Goal: Information Seeking & Learning: Find specific fact

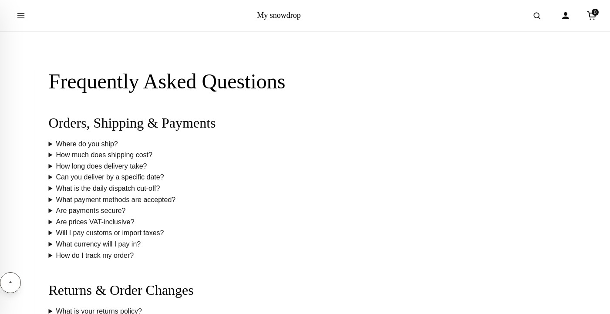
scroll to position [129, 0]
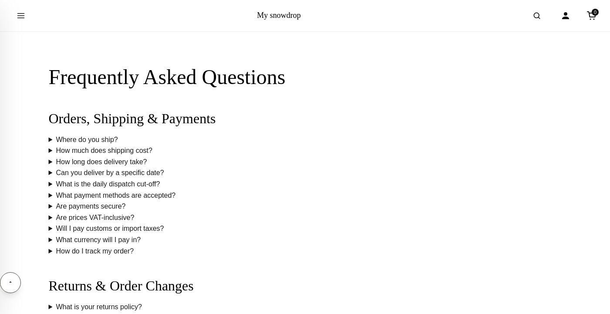
click at [51, 160] on summary "How long does delivery take?" at bounding box center [305, 161] width 513 height 11
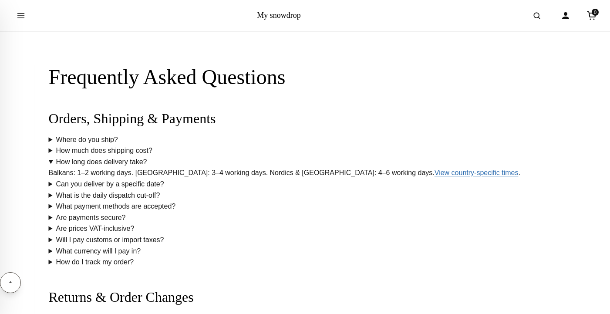
click at [51, 160] on summary "How long does delivery take?" at bounding box center [305, 161] width 513 height 11
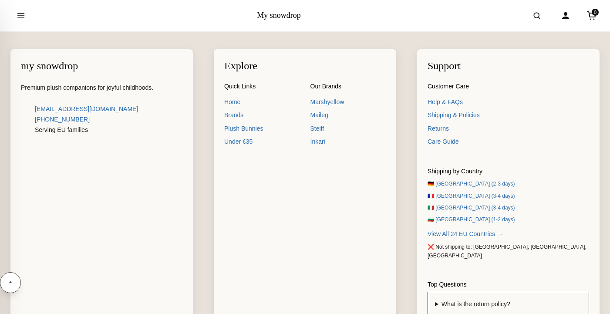
scroll to position [1464, 0]
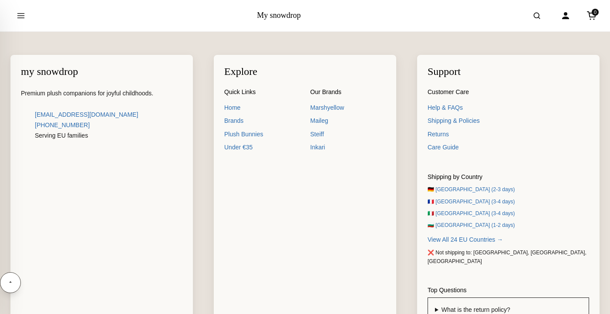
click at [326, 245] on div "Explore Quick Links Home Brands Plush Bunnies Under €35 Our Brands Marshyellow …" at bounding box center [305, 231] width 182 height 353
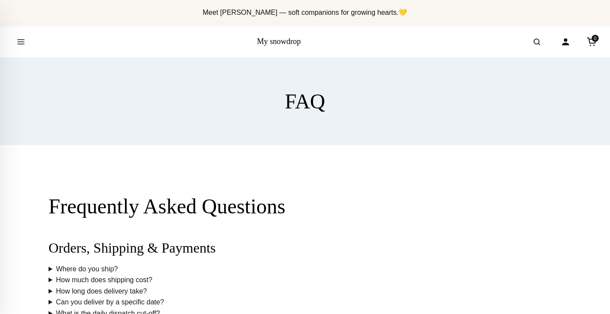
scroll to position [0, 0]
click at [20, 41] on icon "Open menu" at bounding box center [21, 42] width 7 height 4
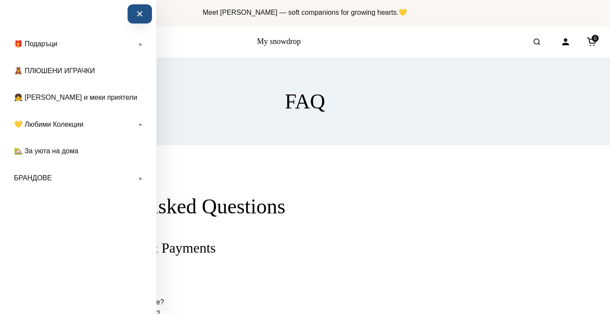
click at [138, 15] on button "×" at bounding box center [139, 13] width 24 height 19
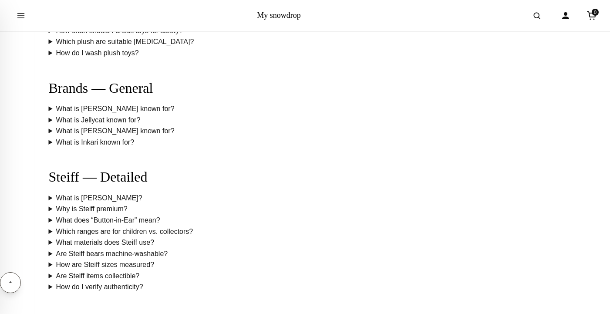
scroll to position [673, 0]
click at [50, 140] on summary "What is Inkari known for?" at bounding box center [305, 141] width 513 height 11
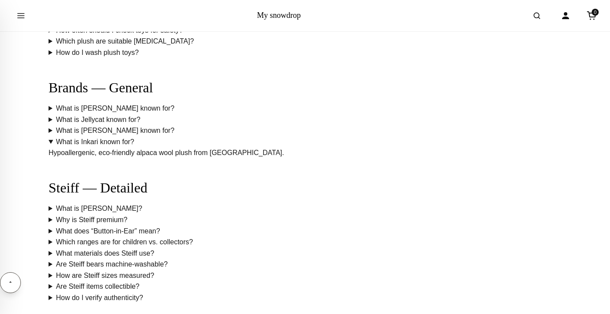
click at [50, 140] on summary "What is Inkari known for?" at bounding box center [305, 141] width 513 height 11
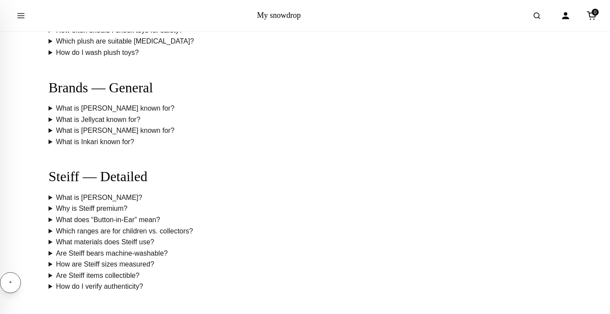
click at [53, 129] on summary "What is [PERSON_NAME] known for?" at bounding box center [305, 130] width 513 height 11
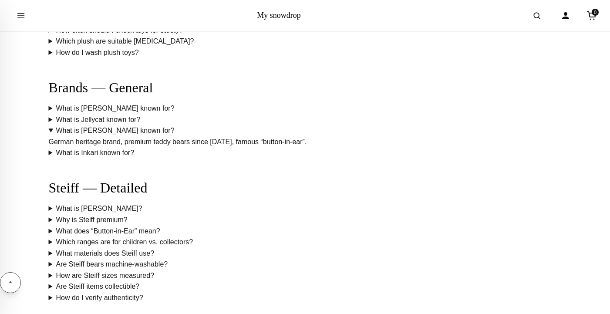
click at [53, 129] on summary "What is [PERSON_NAME] known for?" at bounding box center [305, 130] width 513 height 11
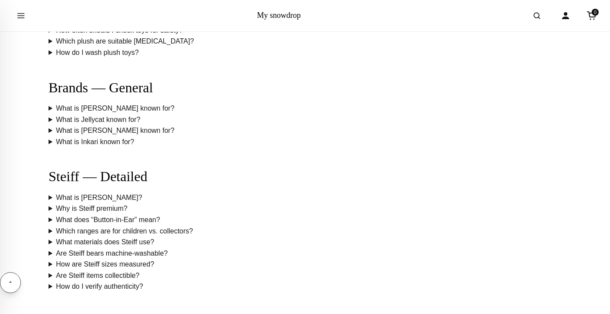
click at [51, 117] on summary "What is Jellycat known for?" at bounding box center [305, 119] width 513 height 11
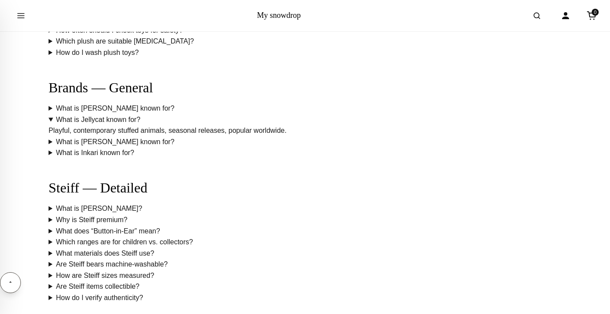
click at [51, 117] on summary "What is Jellycat known for?" at bounding box center [305, 119] width 513 height 11
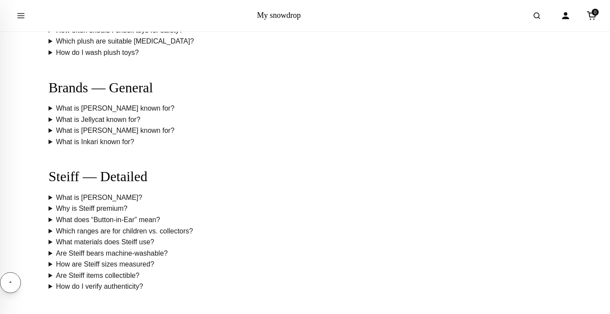
click at [50, 107] on summary "What is [PERSON_NAME] known for?" at bounding box center [305, 108] width 513 height 11
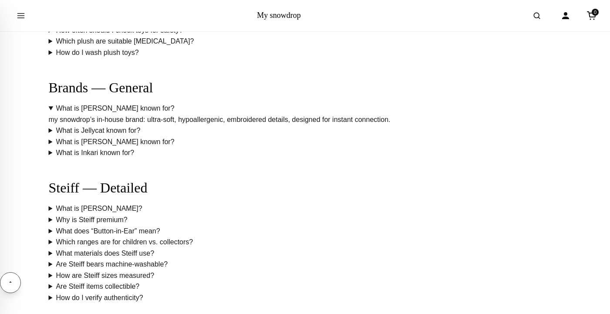
click at [50, 107] on summary "What is [PERSON_NAME] known for?" at bounding box center [305, 108] width 513 height 11
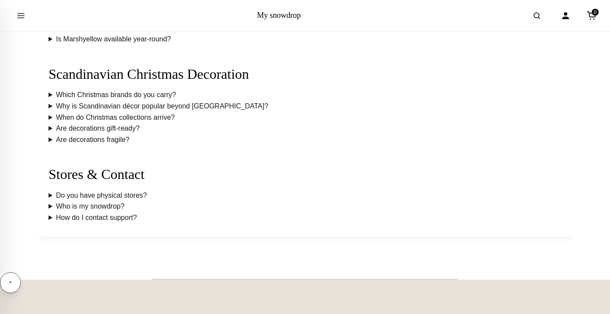
scroll to position [1198, 0]
click at [51, 215] on summary "How do I contact support?" at bounding box center [305, 217] width 513 height 11
